Goal: Find specific page/section: Find specific page/section

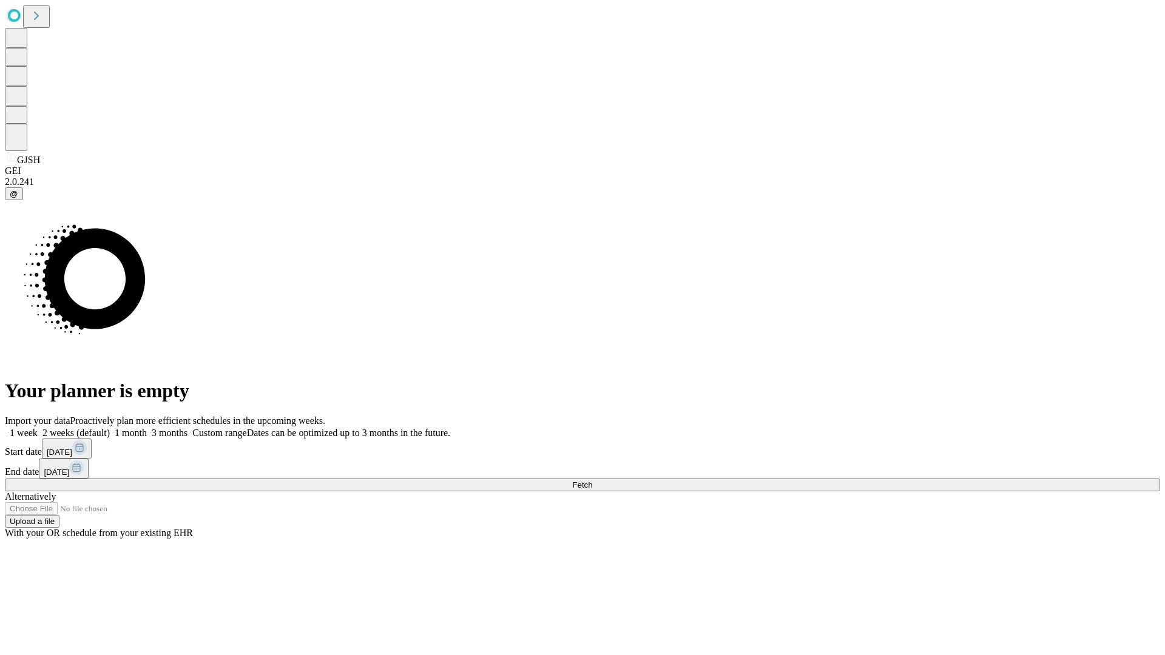
click at [592, 481] on span "Fetch" at bounding box center [582, 485] width 20 height 9
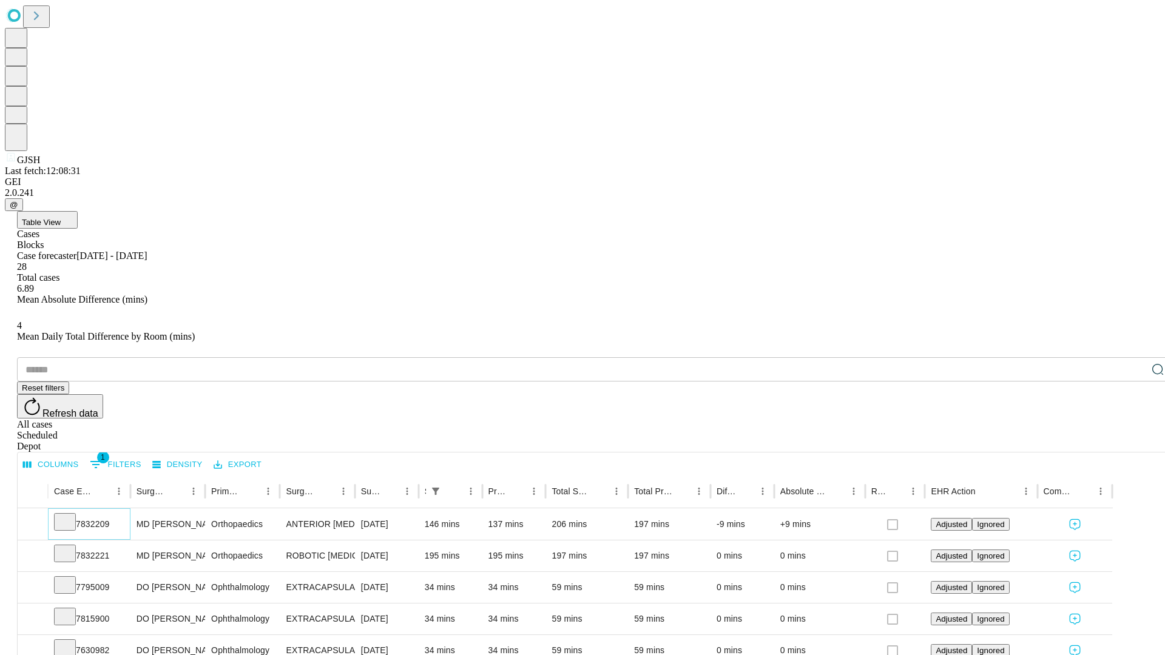
click at [71, 515] on icon at bounding box center [65, 521] width 12 height 12
